Goal: Use online tool/utility: Utilize a website feature to perform a specific function

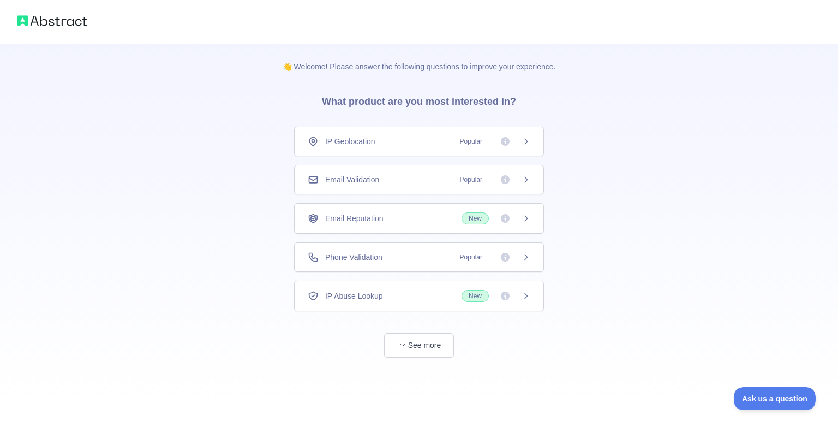
click at [423, 137] on div "IP Geolocation Popular" at bounding box center [419, 141] width 223 height 11
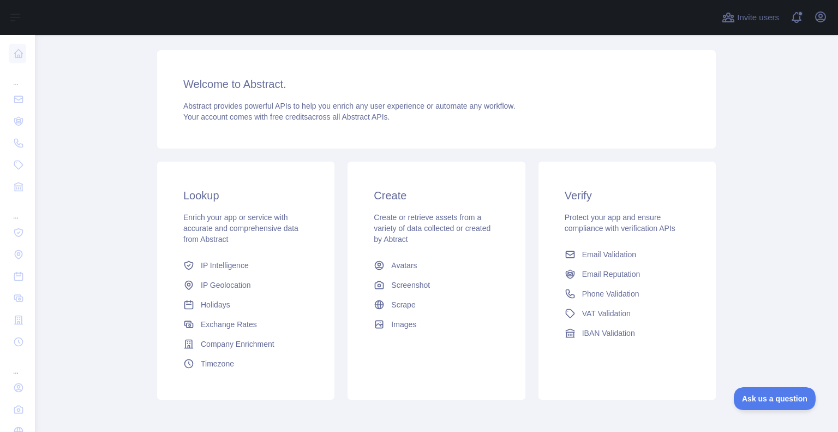
scroll to position [91, 0]
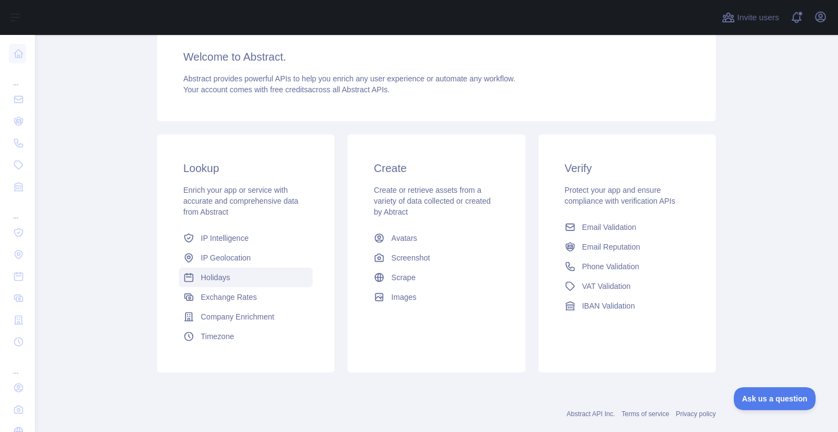
click at [244, 279] on link "Holidays" at bounding box center [246, 277] width 134 height 20
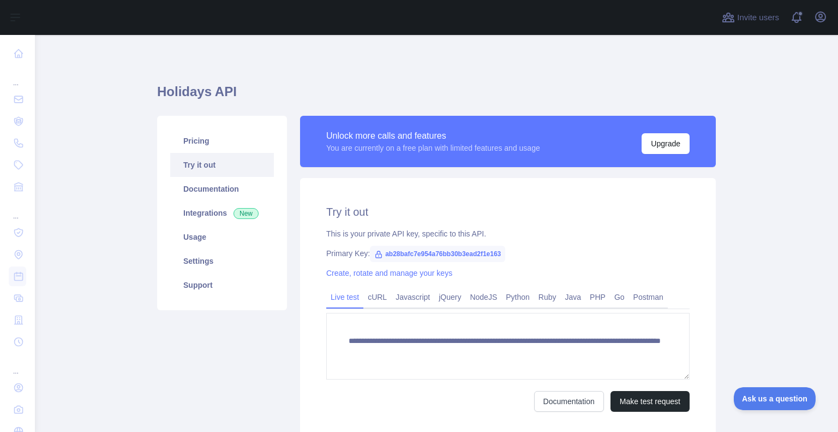
scroll to position [86, 0]
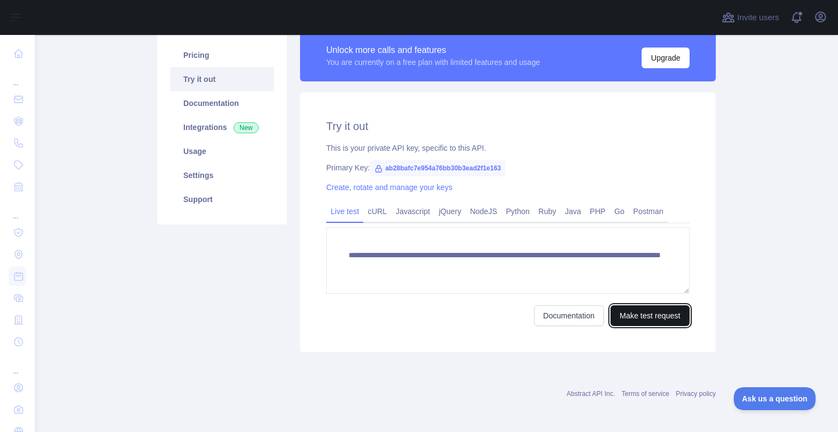
click at [635, 317] on button "Make test request" at bounding box center [650, 315] width 79 height 21
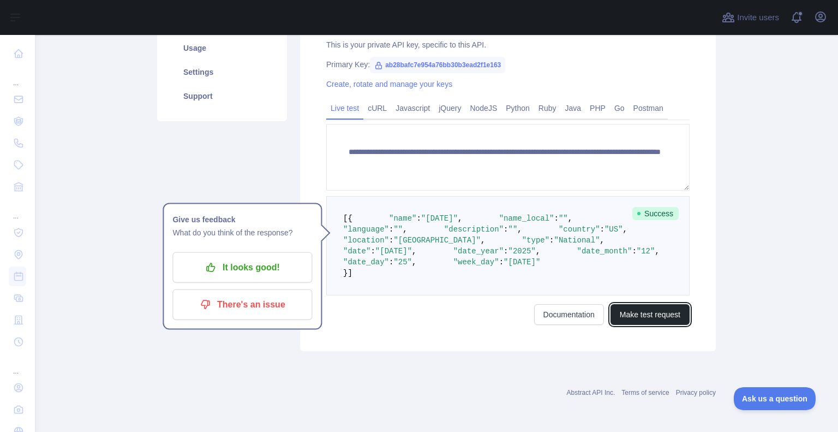
scroll to position [225, 0]
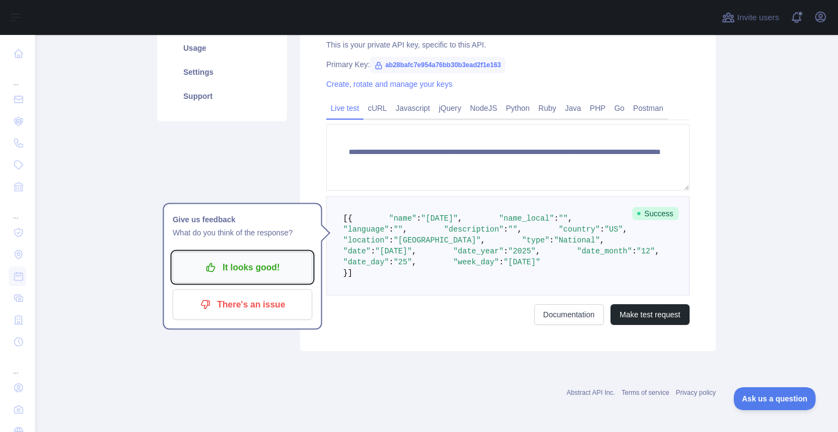
click at [251, 258] on p "It looks good!" at bounding box center [242, 267] width 123 height 19
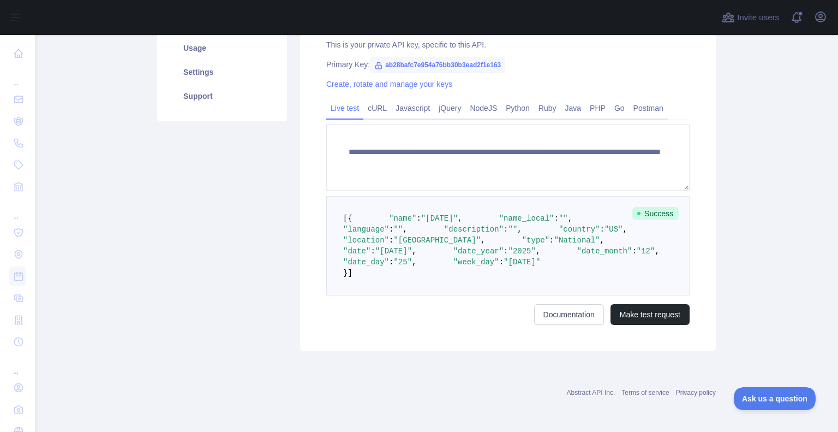
scroll to position [218, 0]
click at [646, 325] on button "Make test request" at bounding box center [650, 314] width 79 height 21
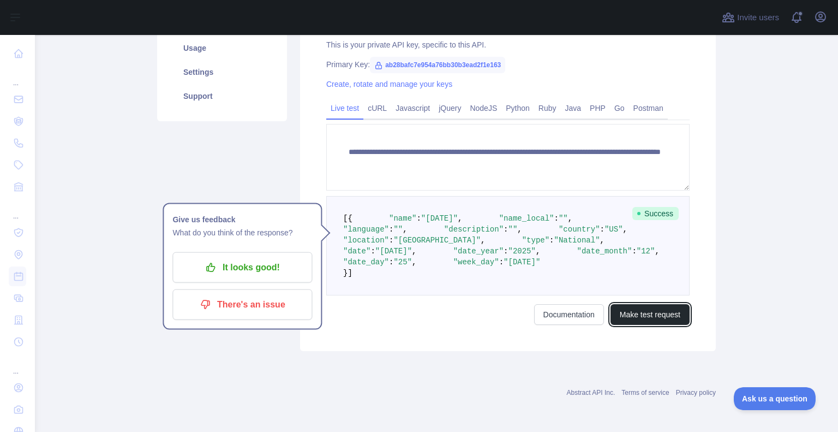
scroll to position [297, 0]
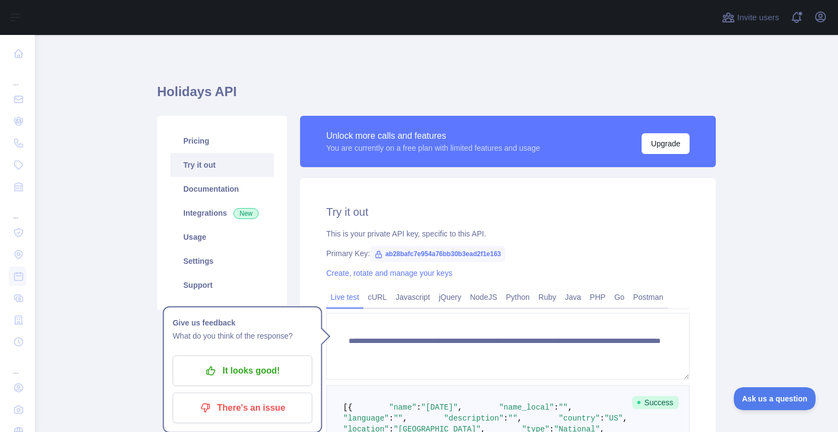
click at [130, 117] on main "**********" at bounding box center [436, 233] width 803 height 397
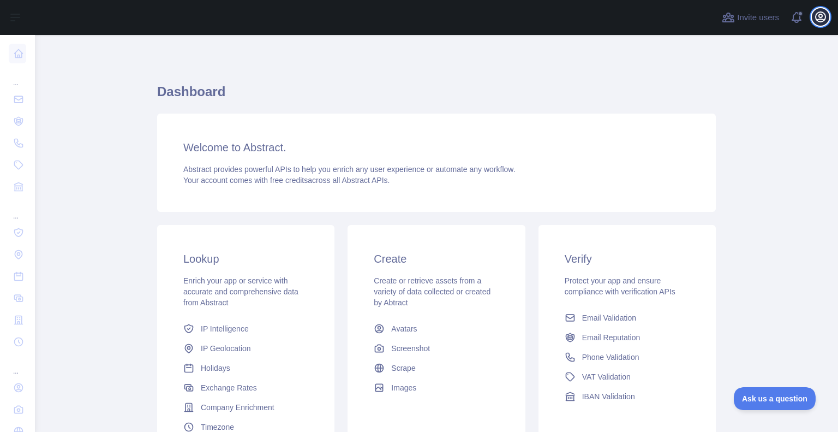
click at [821, 17] on icon "button" at bounding box center [821, 17] width 10 height 10
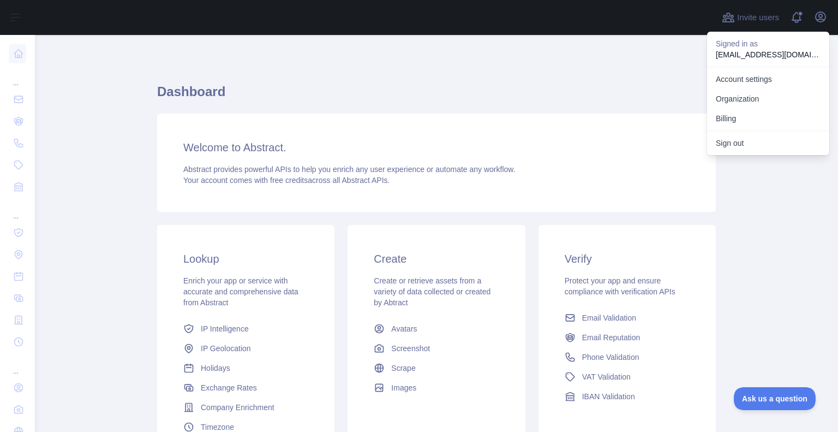
click at [613, 138] on div "Welcome to Abstract. Abstract provides powerful APIs to help you enrich any use…" at bounding box center [436, 163] width 559 height 98
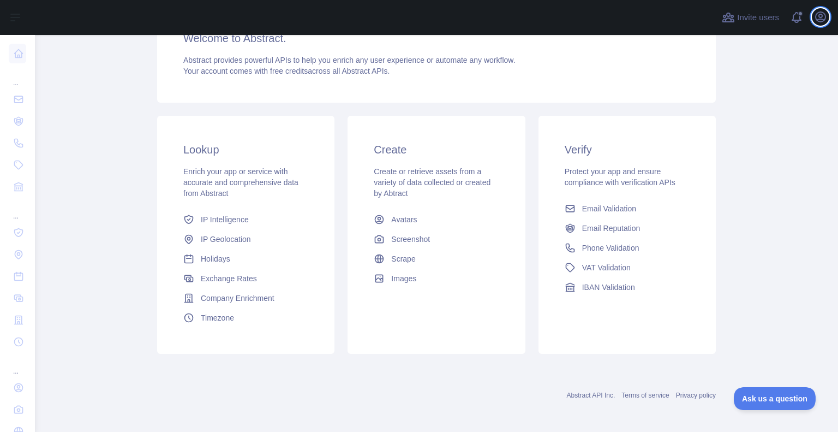
scroll to position [111, 0]
click at [231, 265] on link "Holidays" at bounding box center [246, 257] width 134 height 20
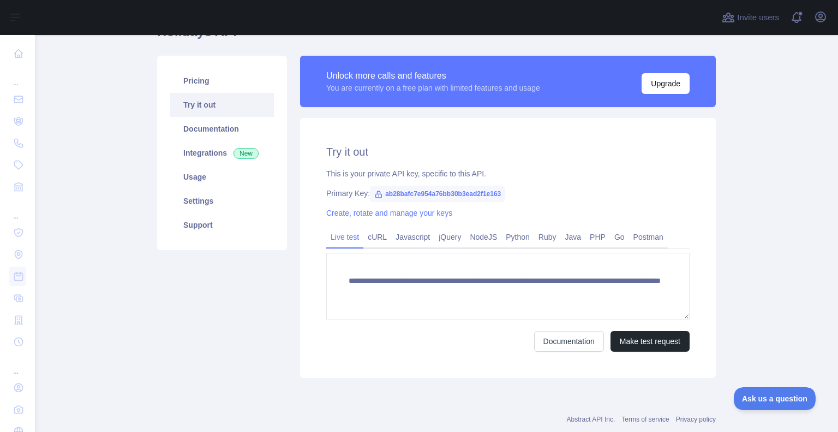
scroll to position [86, 0]
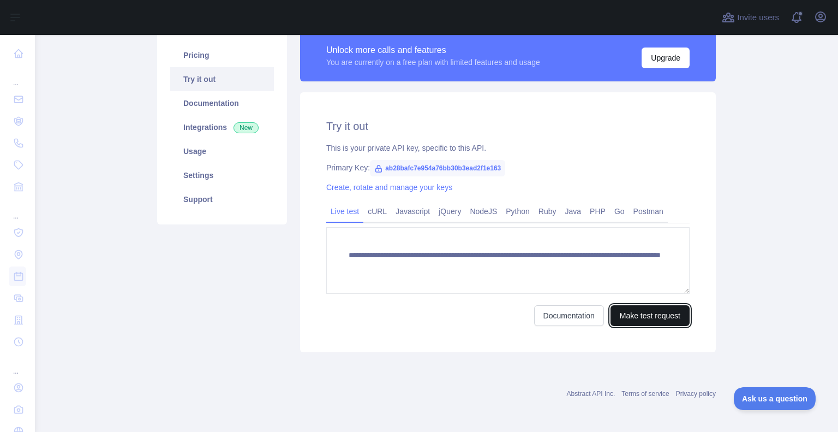
click at [635, 323] on button "Make test request" at bounding box center [650, 315] width 79 height 21
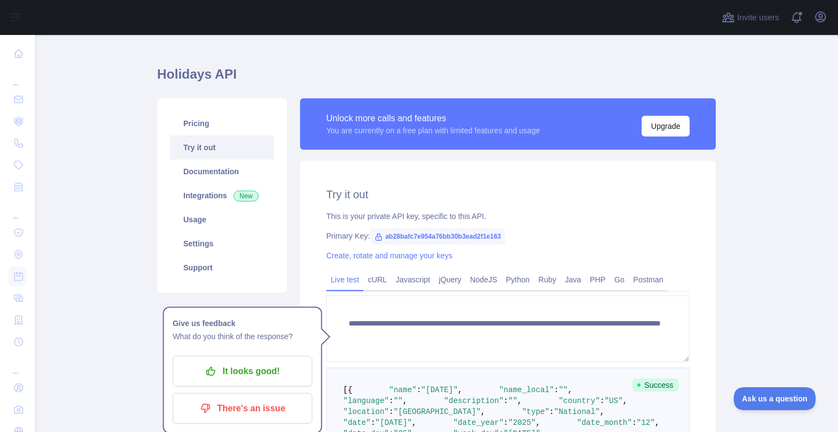
scroll to position [0, 0]
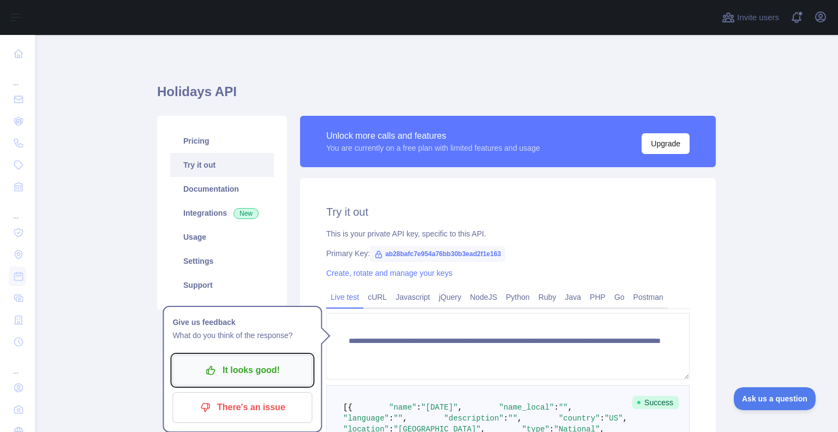
click at [279, 374] on p "It looks good!" at bounding box center [242, 370] width 123 height 19
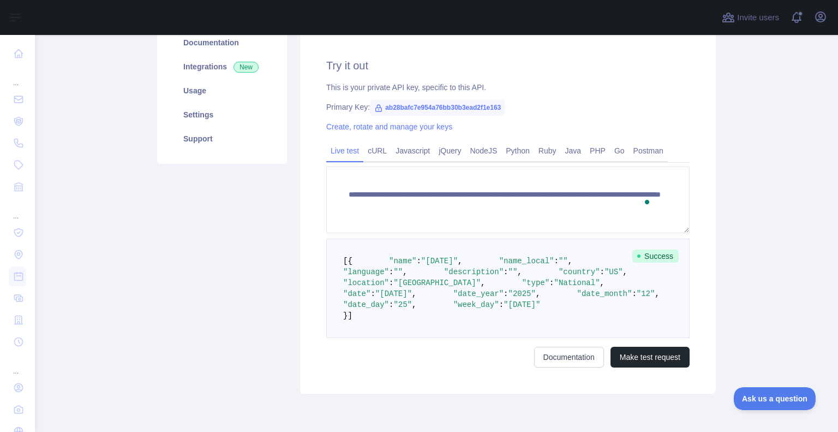
click at [716, 174] on div "**********" at bounding box center [508, 181] width 429 height 424
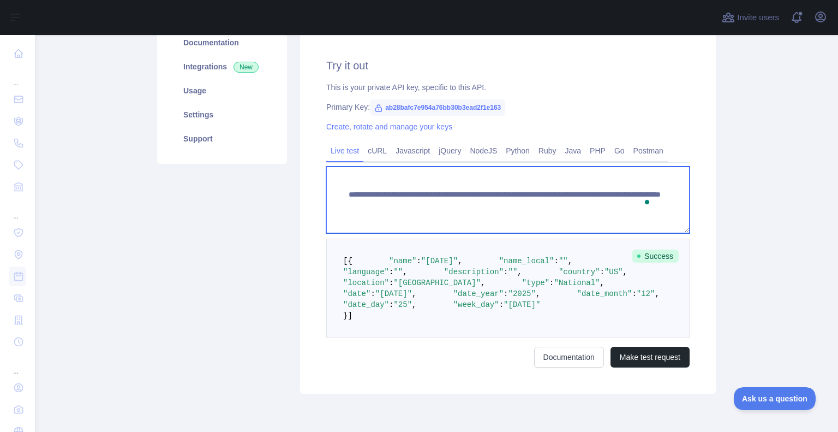
scroll to position [11, 0]
drag, startPoint x: 343, startPoint y: 193, endPoint x: 397, endPoint y: 225, distance: 62.4
click at [397, 225] on textarea "**********" at bounding box center [507, 199] width 363 height 67
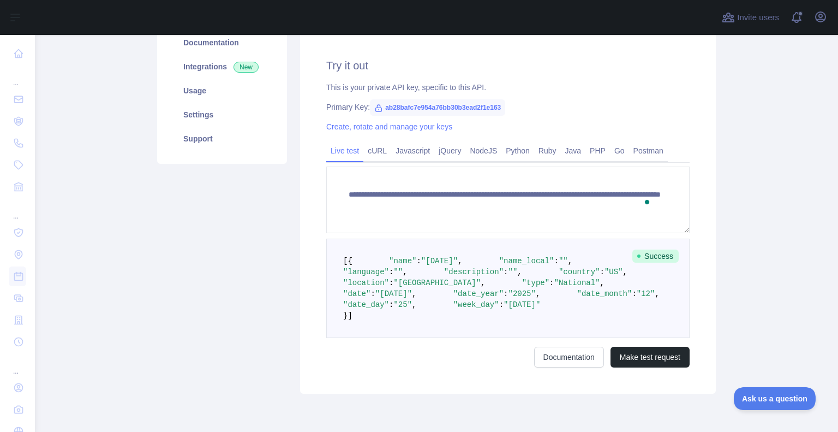
click at [202, 278] on div "Pricing Try it out Documentation Integrations New Usage Settings Support" at bounding box center [222, 181] width 143 height 424
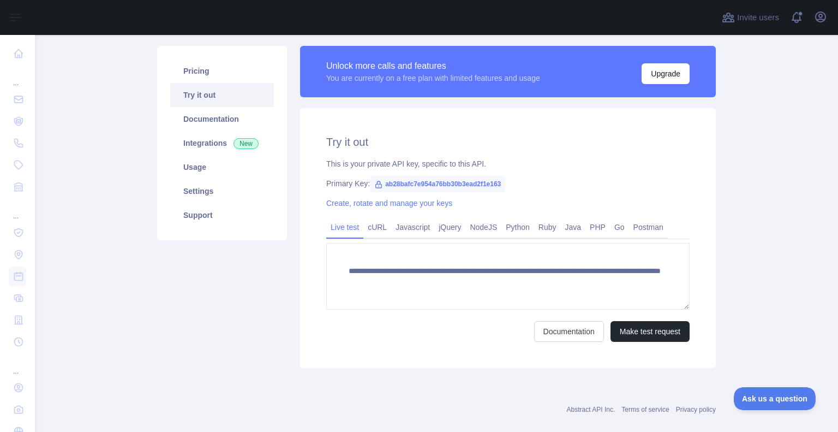
scroll to position [70, 0]
